Goal: Find specific page/section: Find specific page/section

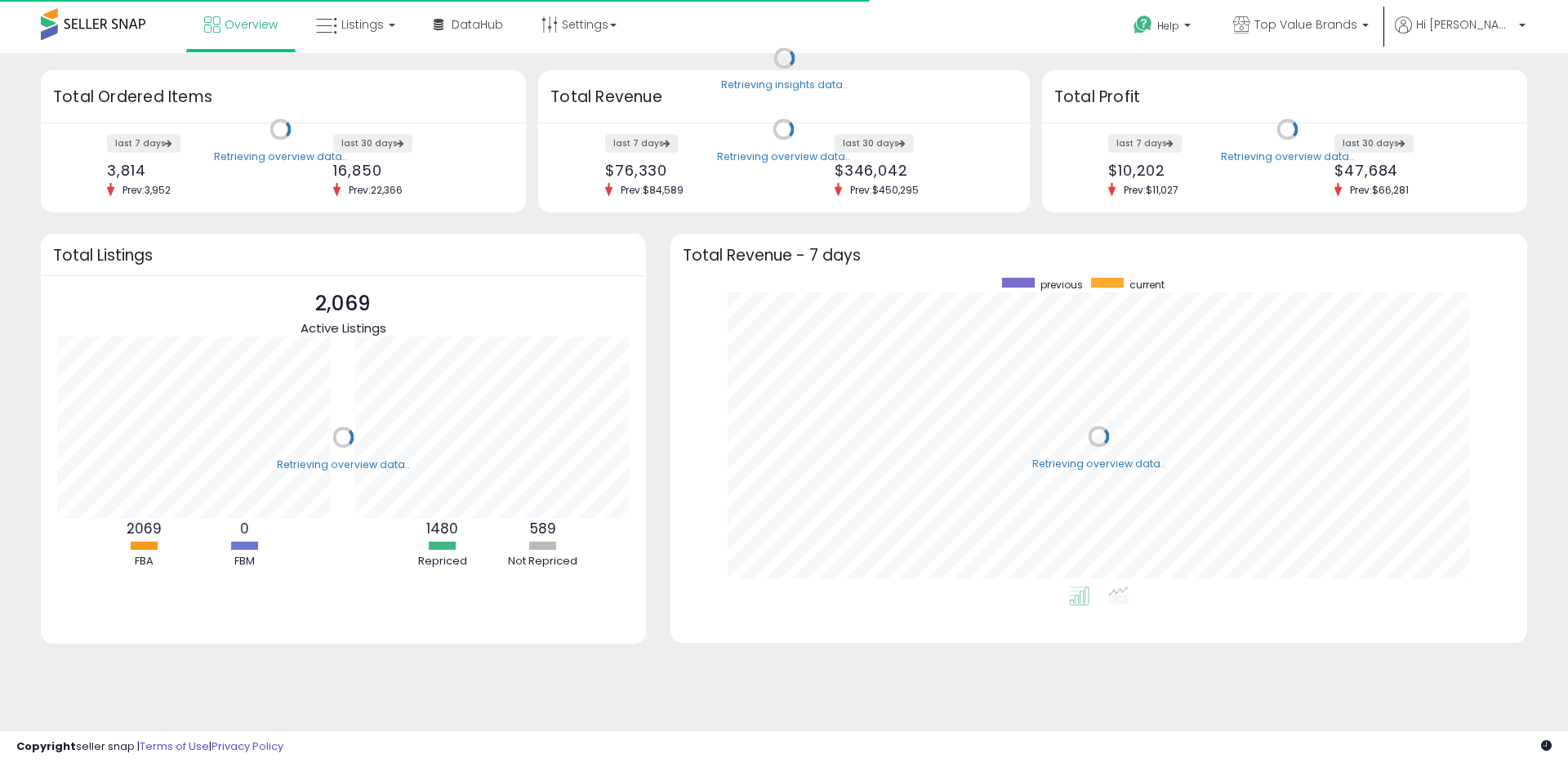
scroll to position [309, 824]
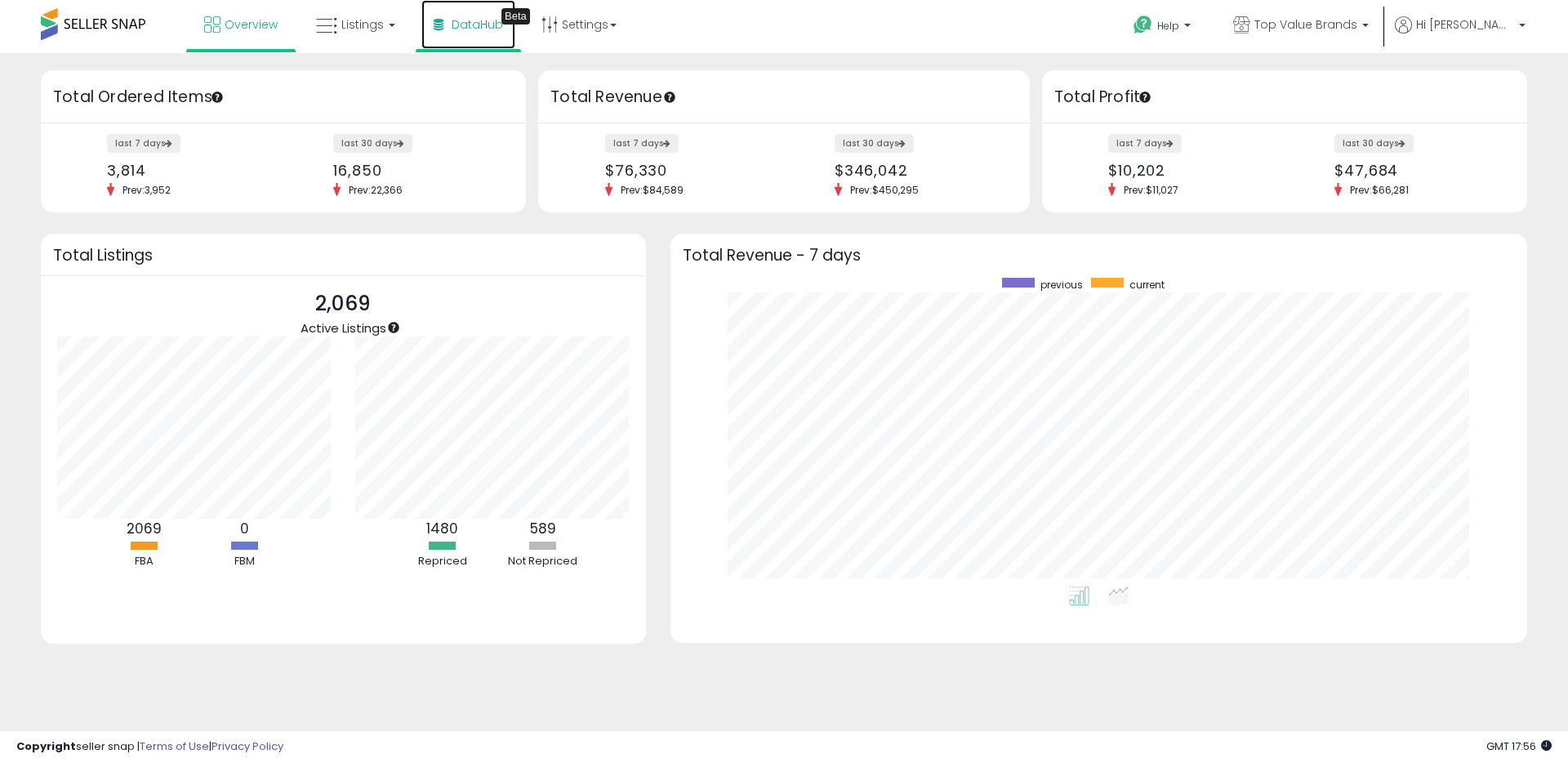
click at [459, 25] on span "DataHub" at bounding box center [477, 24] width 51 height 17
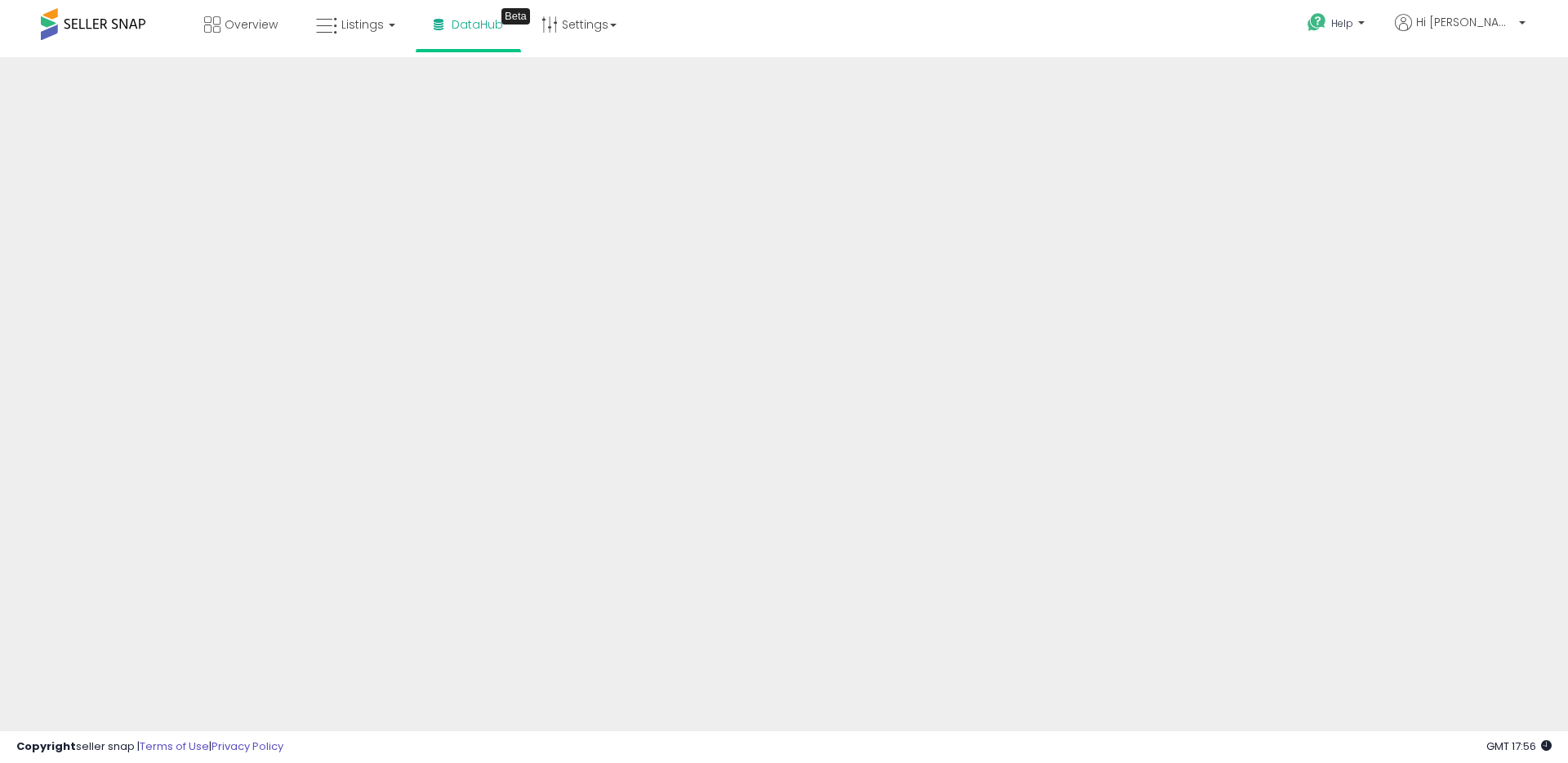
click at [870, 37] on div "Overview Listings DataHub Beta" at bounding box center [506, 35] width 1038 height 70
